Goal: Task Accomplishment & Management: Manage account settings

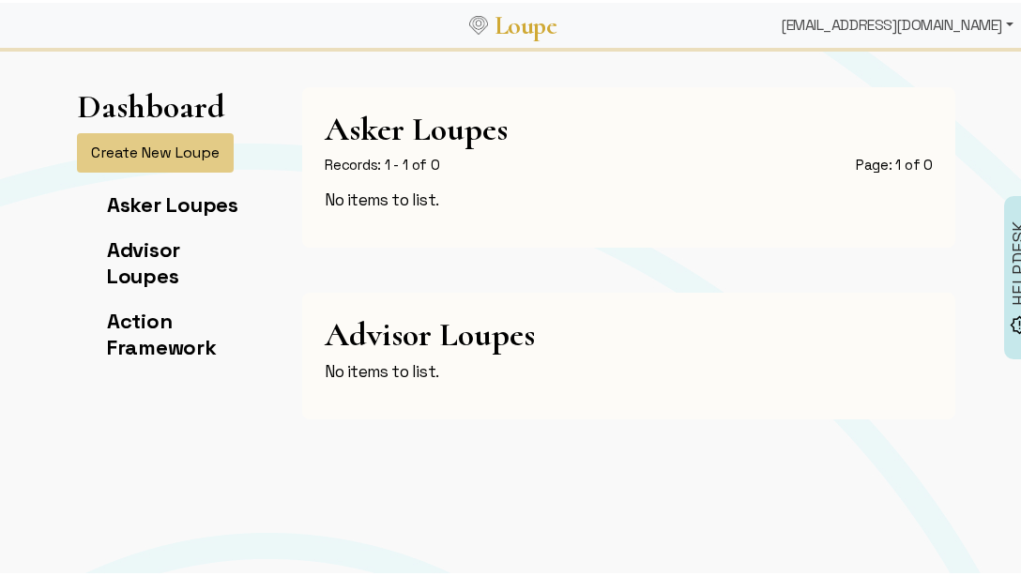
click at [867, 29] on div "mara+mine+demo@askloupe.com" at bounding box center [898, 23] width 248 height 38
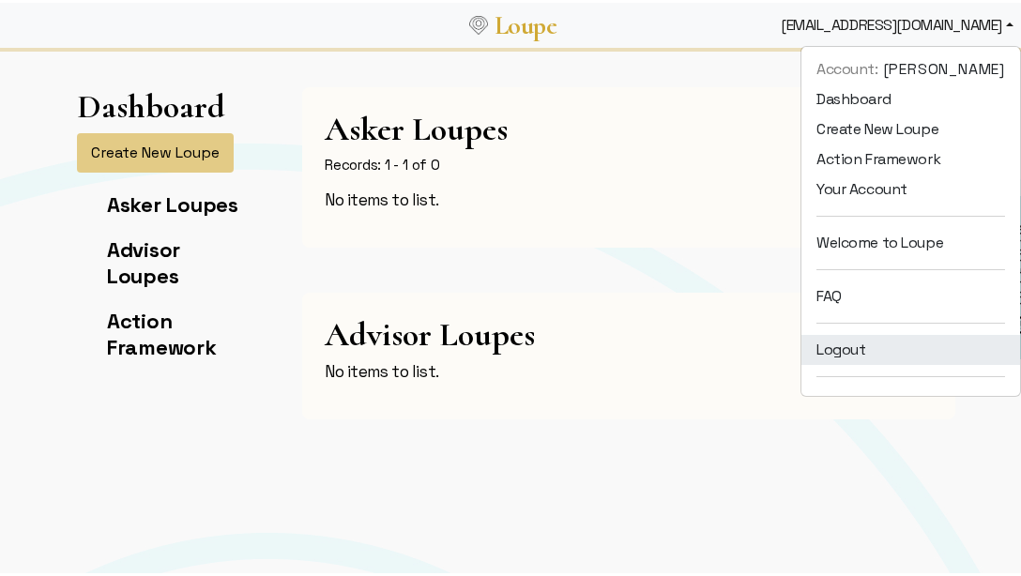
click at [857, 346] on link "Logout" at bounding box center [911, 347] width 219 height 30
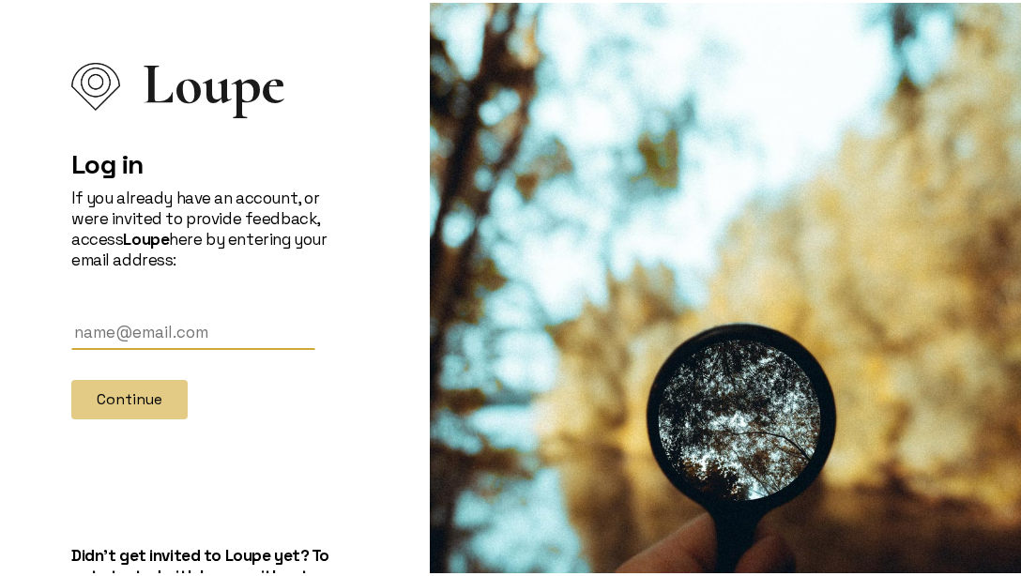
click at [128, 345] on input "text" at bounding box center [193, 330] width 244 height 35
click at [77, 338] on input "text" at bounding box center [193, 330] width 244 height 35
type input "[PERSON_NAME][EMAIL_ADDRESS][DOMAIN_NAME]"
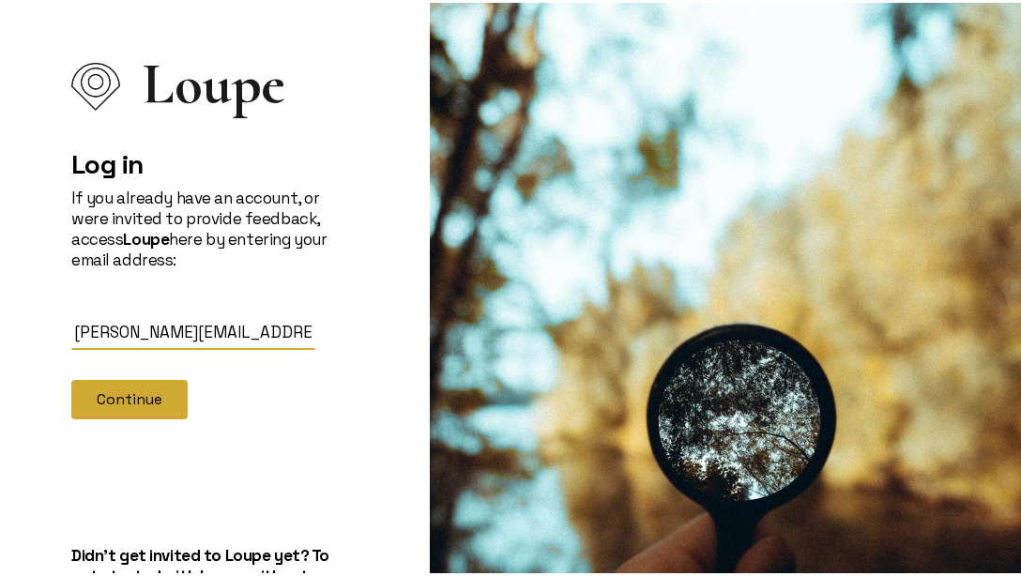
click at [144, 396] on button "Continue" at bounding box center [129, 396] width 116 height 39
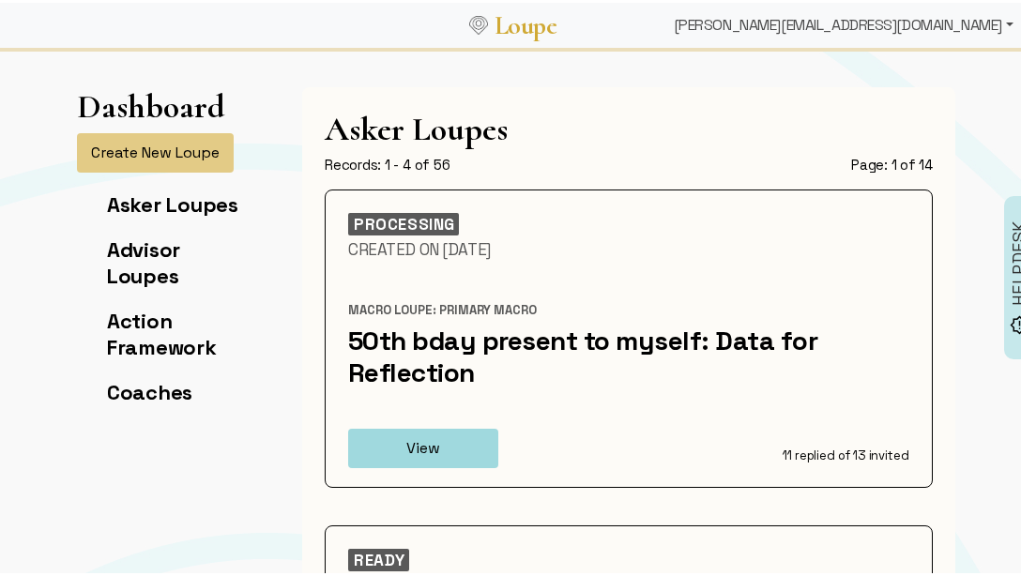
click at [955, 23] on div "[PERSON_NAME][EMAIL_ADDRESS][DOMAIN_NAME]" at bounding box center [844, 23] width 355 height 38
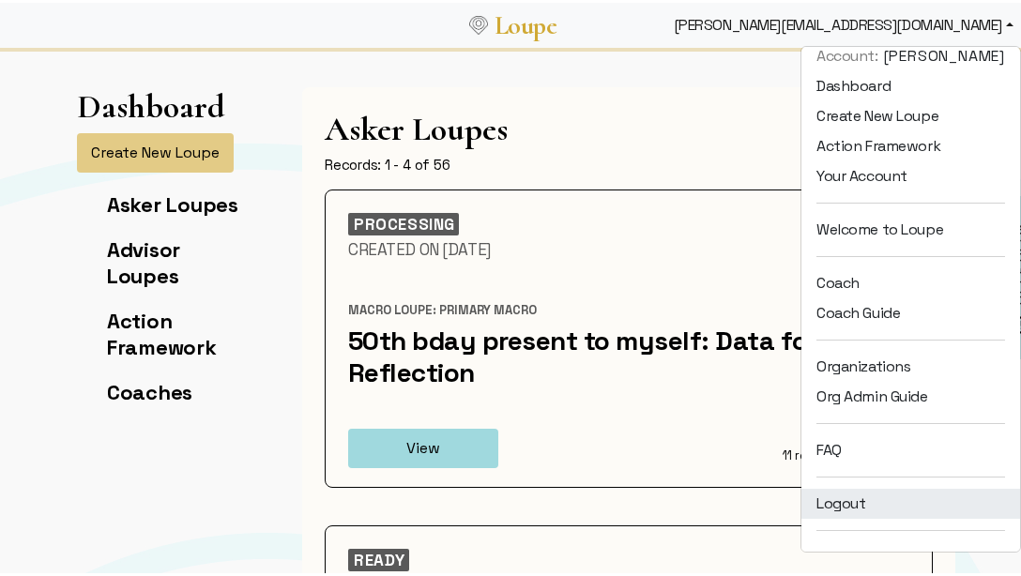
scroll to position [38, 0]
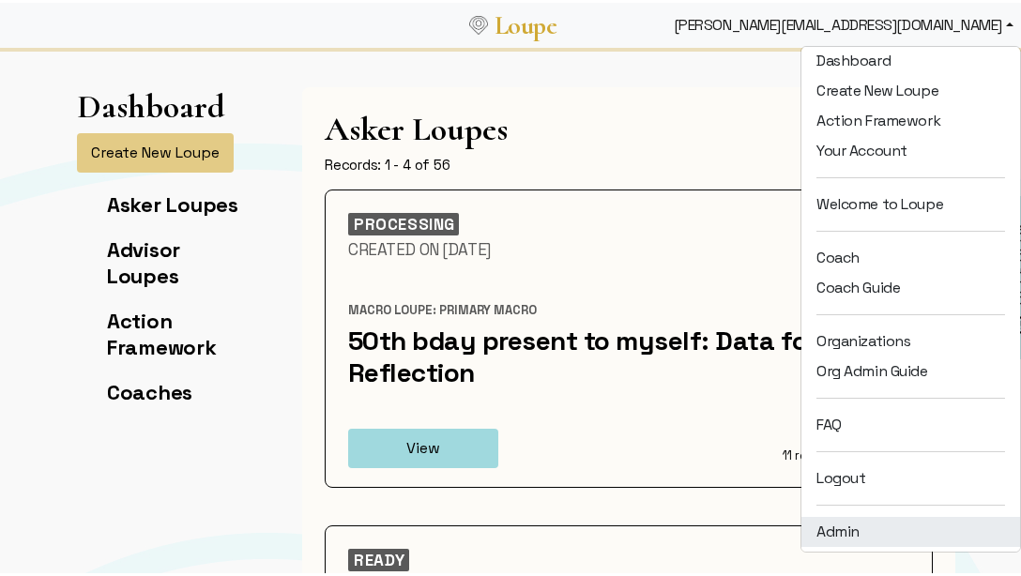
click at [899, 518] on link "Admin" at bounding box center [911, 529] width 219 height 30
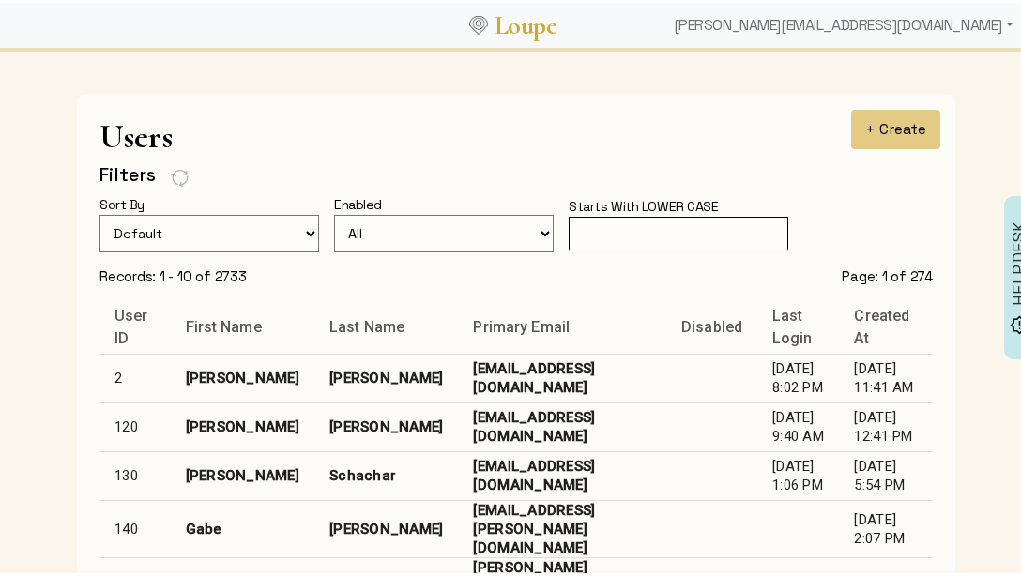
click at [613, 224] on input "text" at bounding box center [679, 231] width 220 height 35
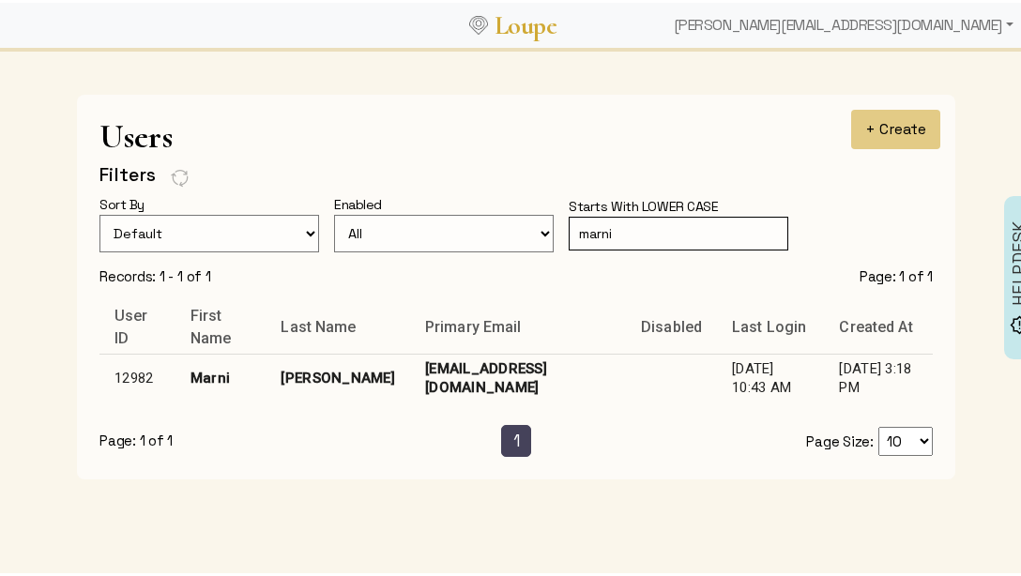
type input "marni"
click at [334, 363] on td "[PERSON_NAME]" at bounding box center [339, 375] width 144 height 49
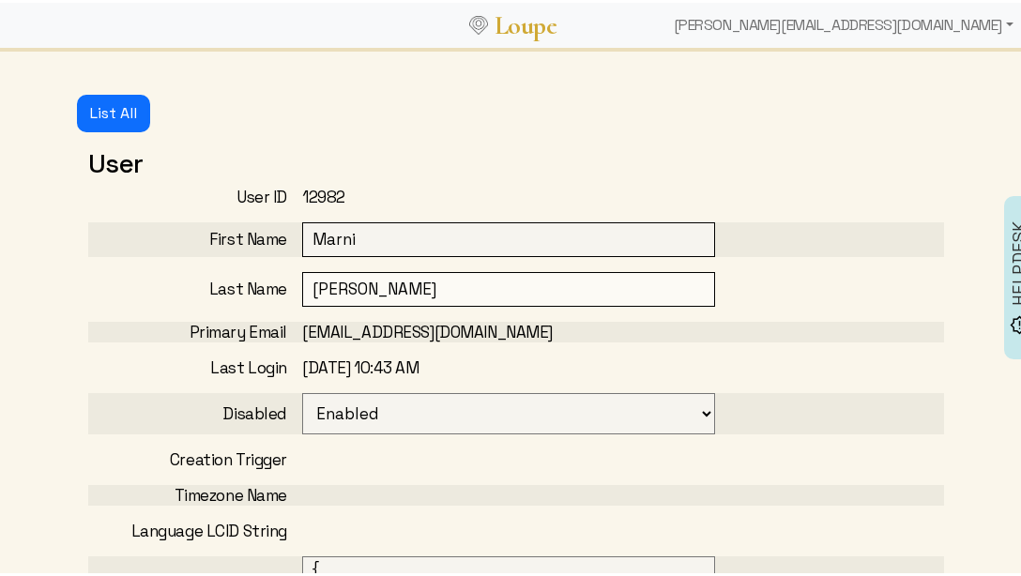
select select
click at [354, 290] on input "[PERSON_NAME]" at bounding box center [508, 286] width 413 height 35
type input "[PERSON_NAME]"
